Goal: Navigation & Orientation: Find specific page/section

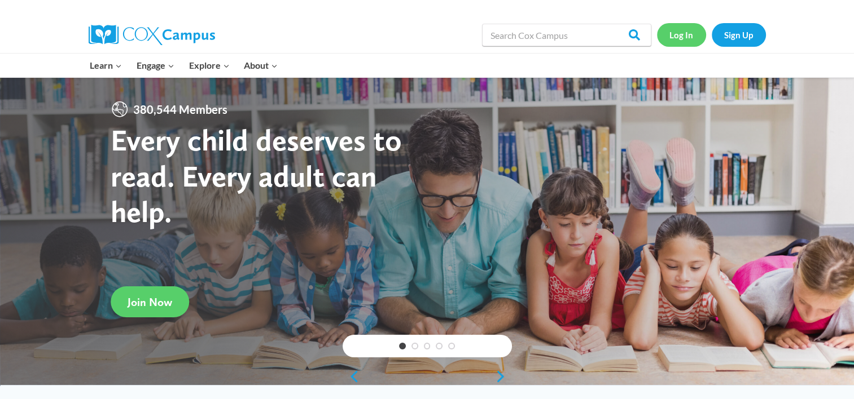
click at [685, 32] on link "Log In" at bounding box center [681, 34] width 49 height 23
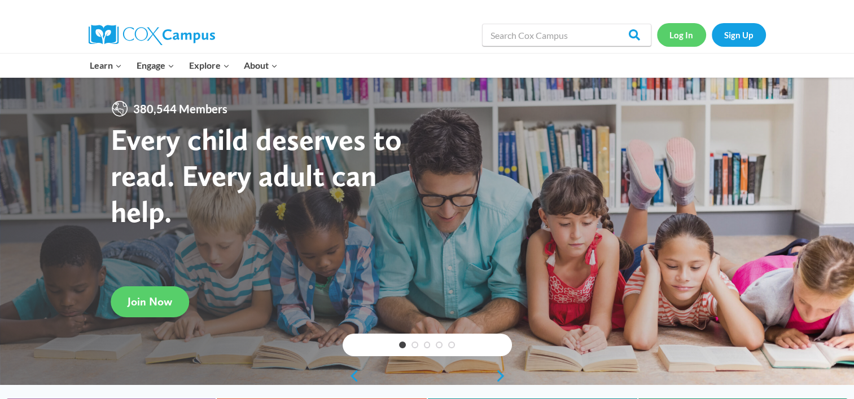
click at [683, 42] on link "Log In" at bounding box center [681, 34] width 49 height 23
